Goal: Browse casually

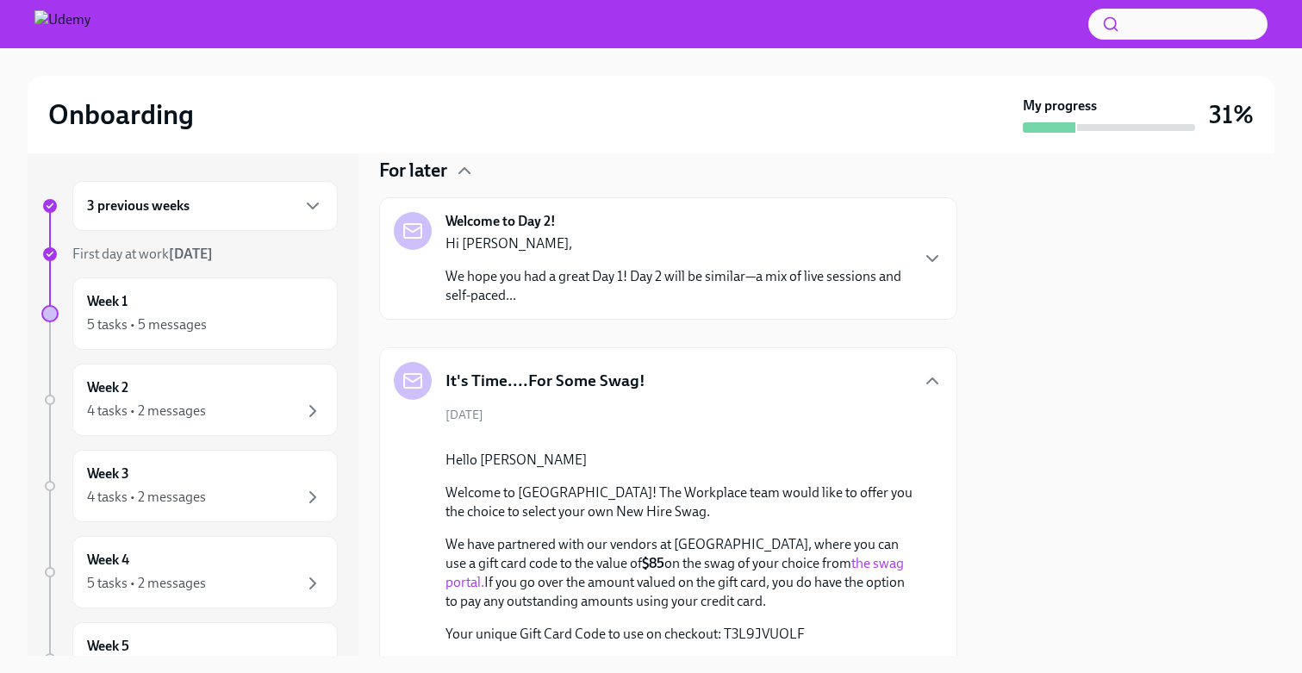
scroll to position [185, 0]
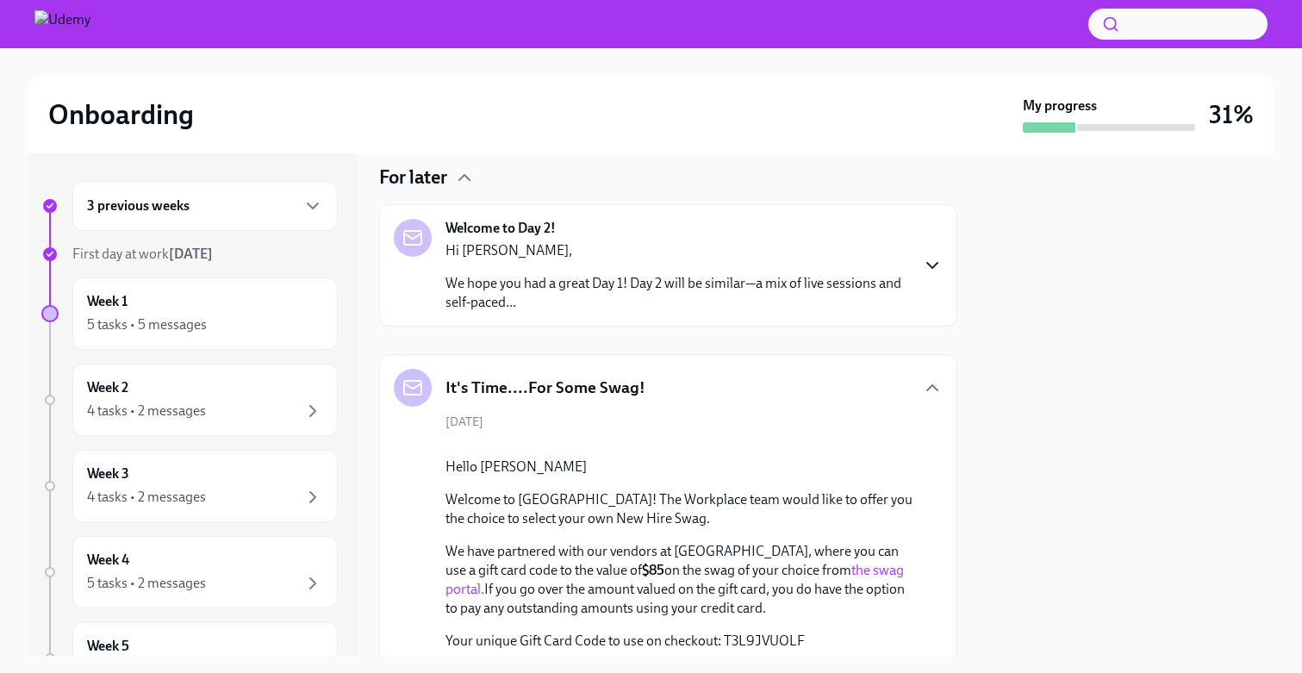
click at [930, 261] on icon "button" at bounding box center [932, 265] width 21 height 21
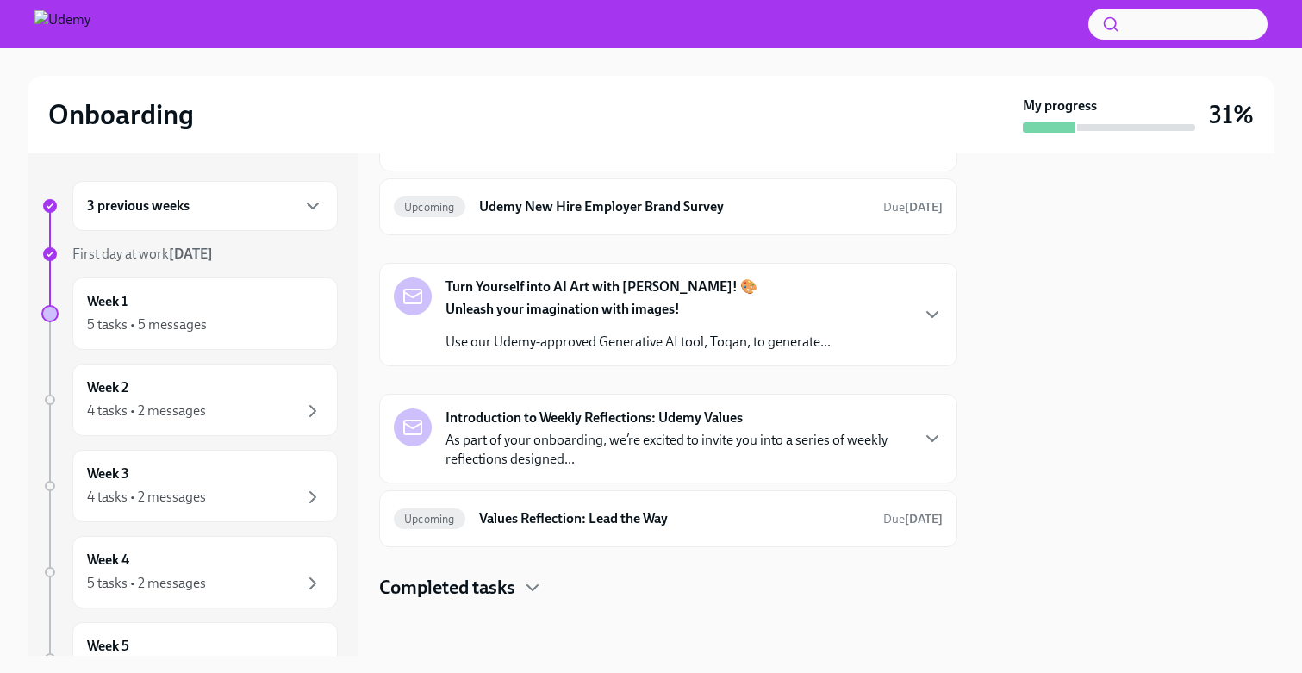
scroll to position [1672, 0]
click at [925, 310] on icon "button" at bounding box center [932, 314] width 21 height 21
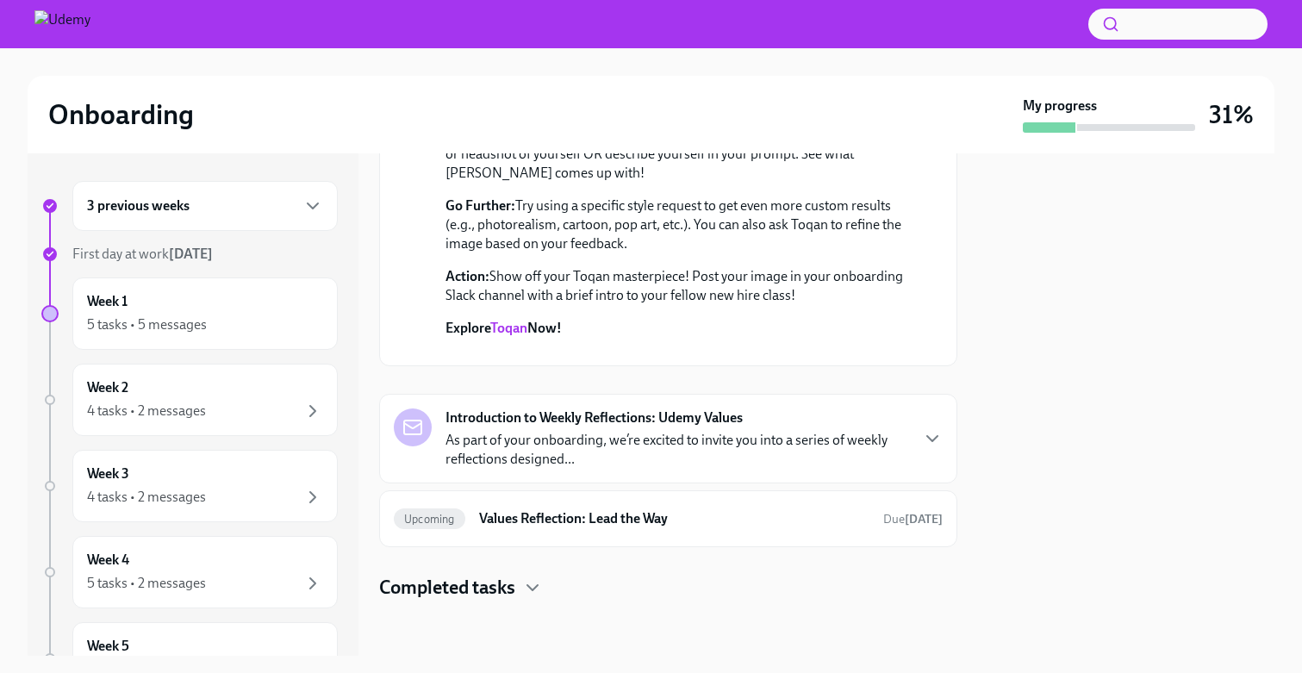
scroll to position [1506, 0]
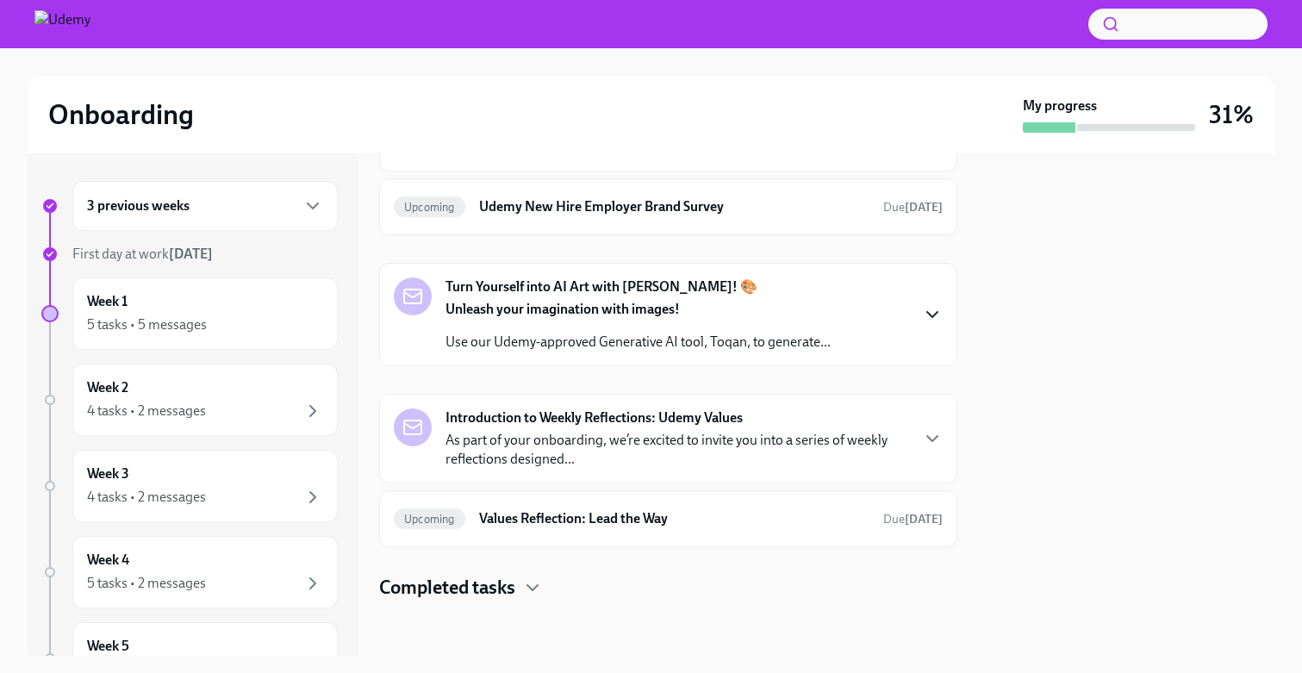
scroll to position [1672, 0]
click at [946, 445] on div "Introduction to Weekly Reflections: Udemy Values As part of your onboarding, we…" at bounding box center [668, 439] width 578 height 90
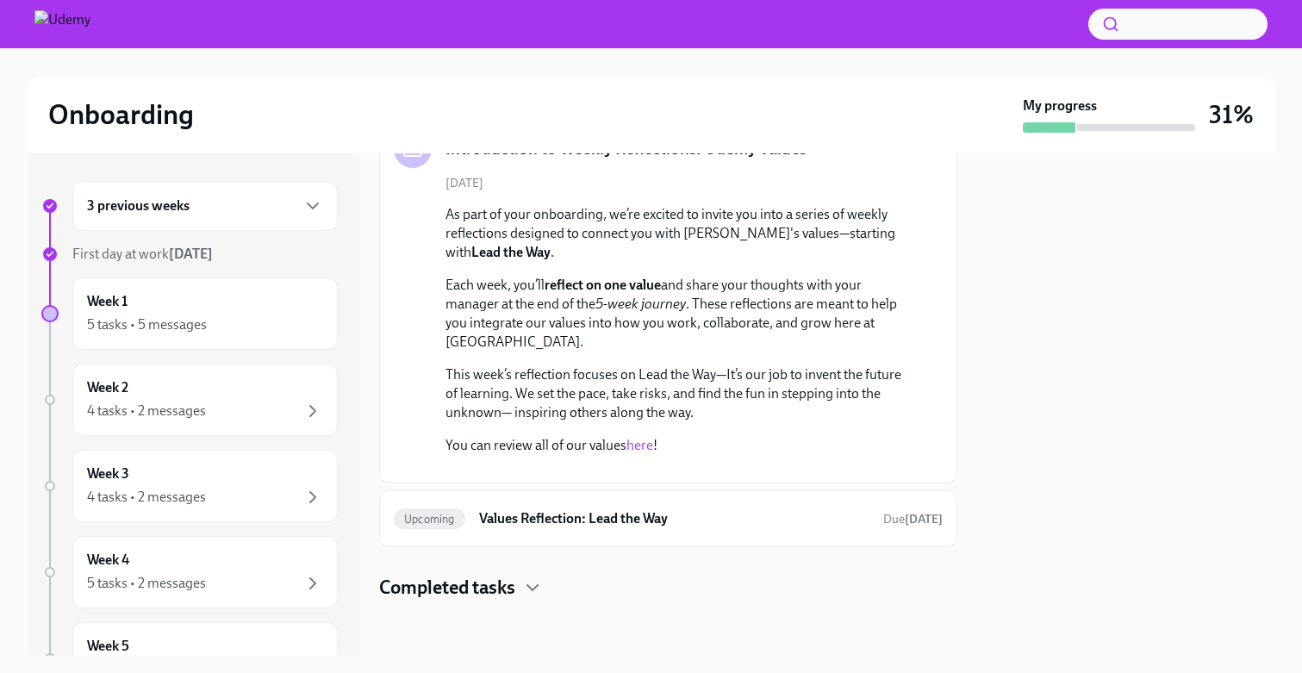
scroll to position [2132, 0]
click at [926, 159] on icon "button" at bounding box center [932, 149] width 21 height 21
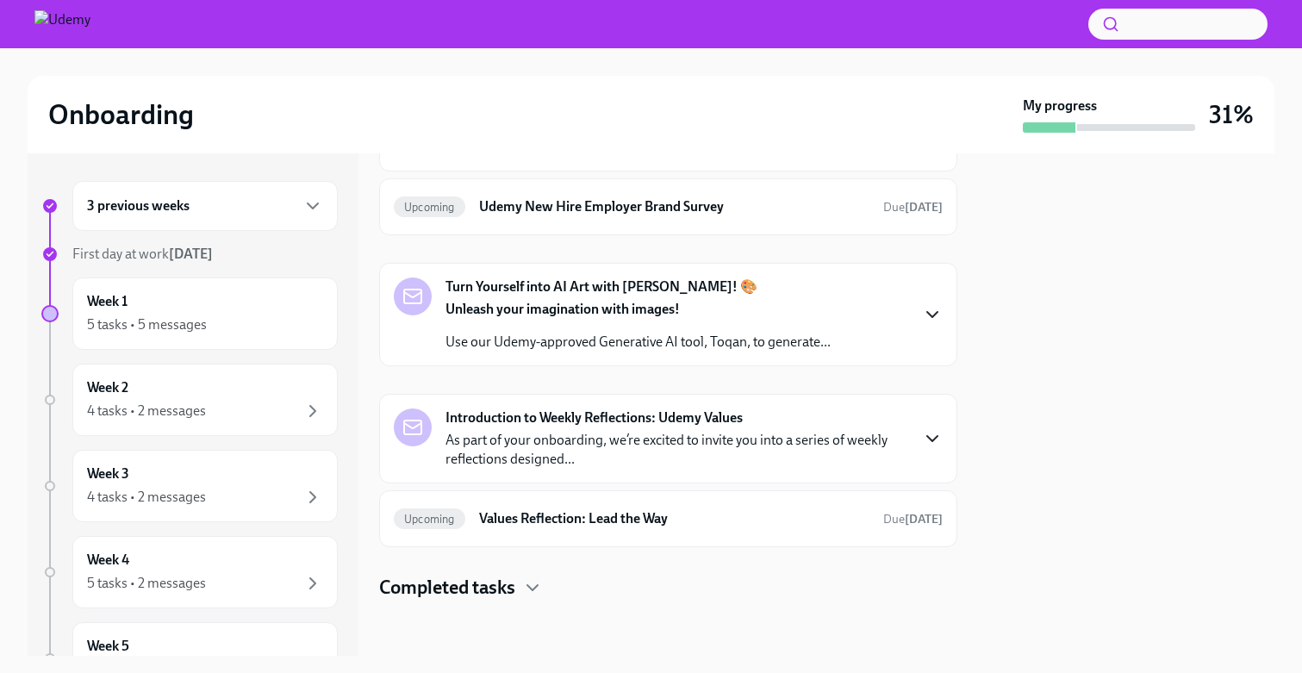
scroll to position [1672, 0]
click at [903, 313] on div "Turn Yourself into AI Art with [PERSON_NAME]! 🎨 Unleash your imagination with i…" at bounding box center [668, 314] width 549 height 74
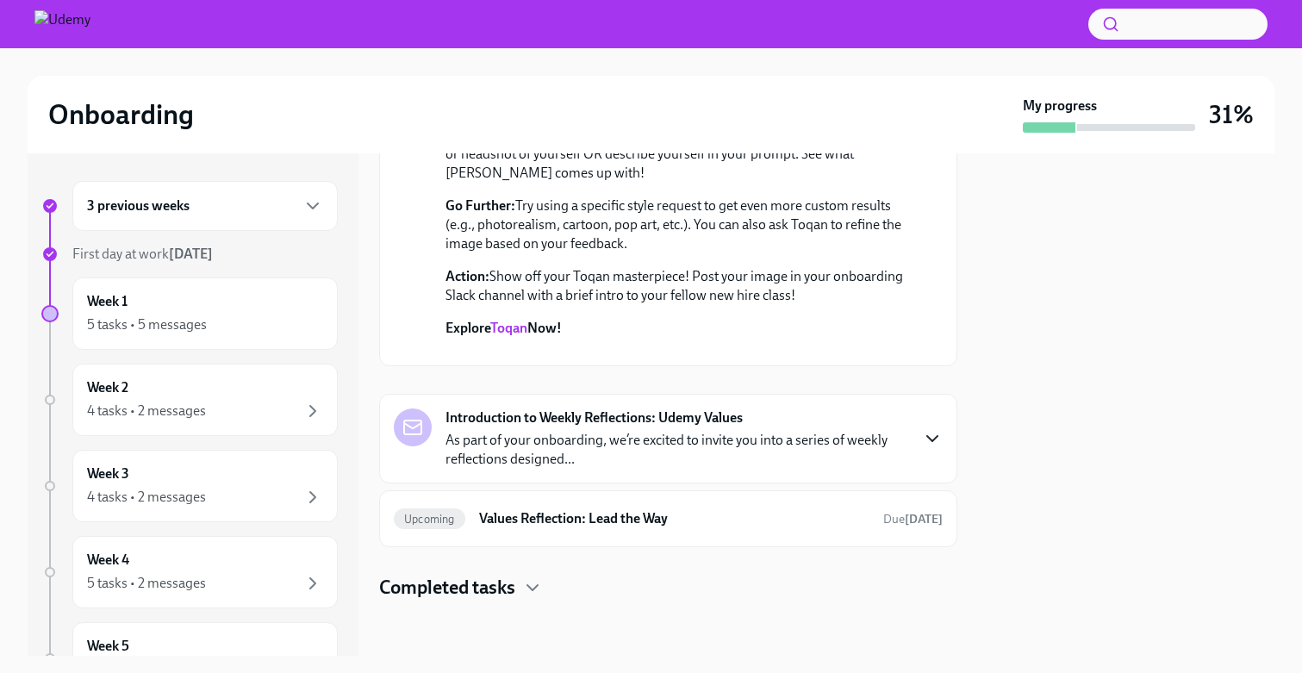
scroll to position [1609, 0]
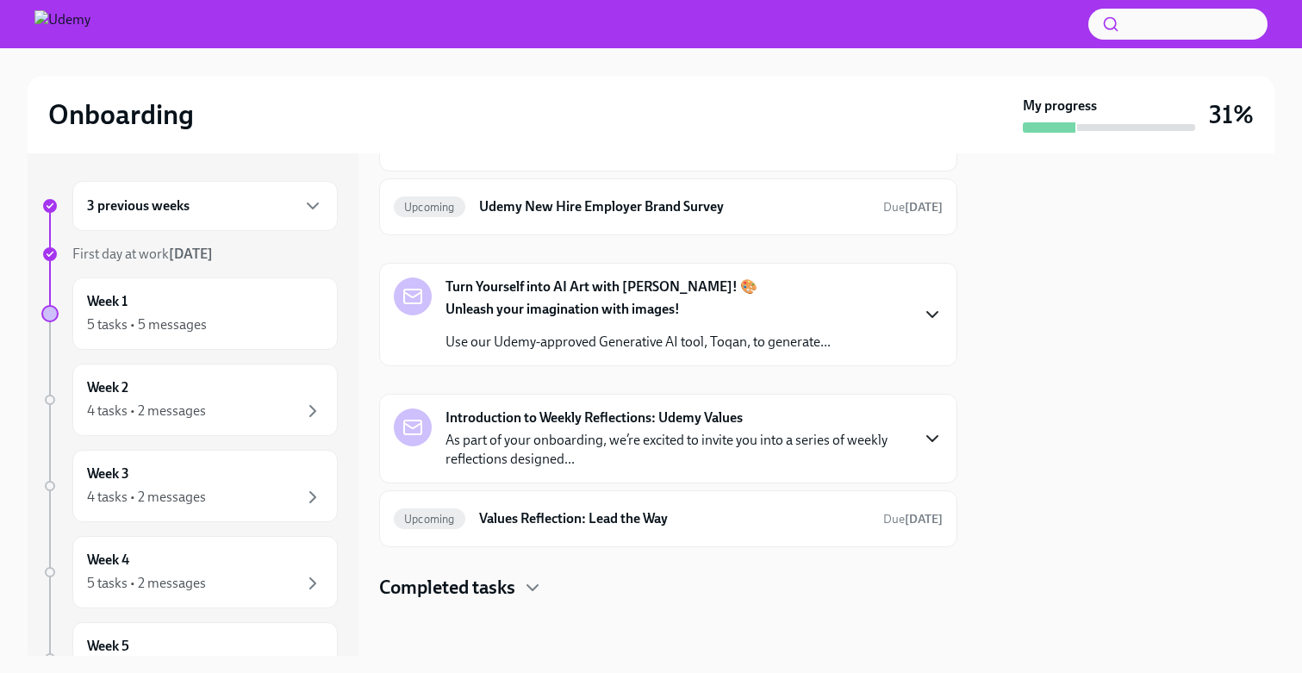
scroll to position [1178, 0]
